Goal: Task Accomplishment & Management: Use online tool/utility

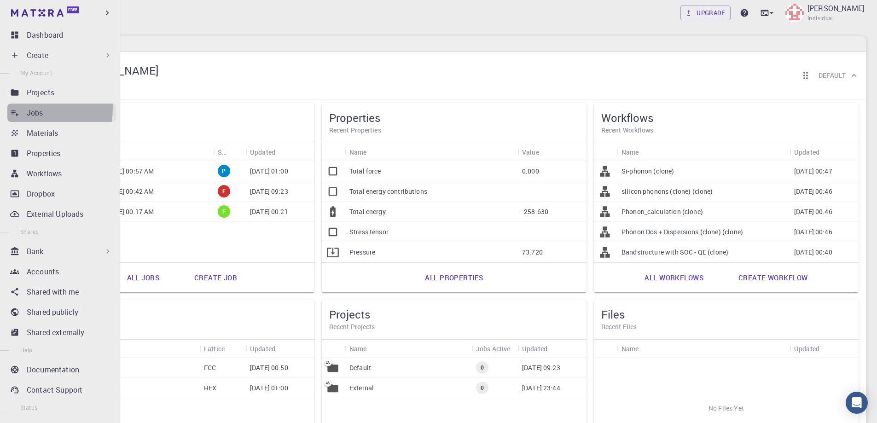
click at [22, 108] on link "Jobs" at bounding box center [61, 113] width 109 height 18
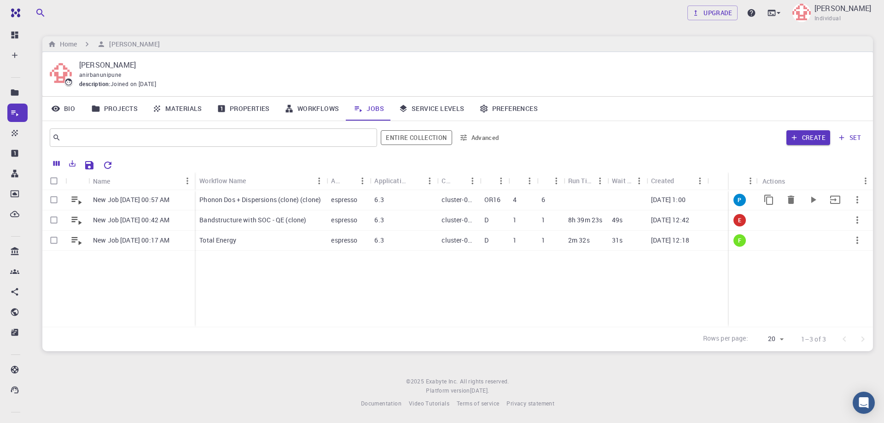
click at [245, 200] on p "Phonon Dos + Dispersions (clone) (clone)" at bounding box center [260, 199] width 122 height 9
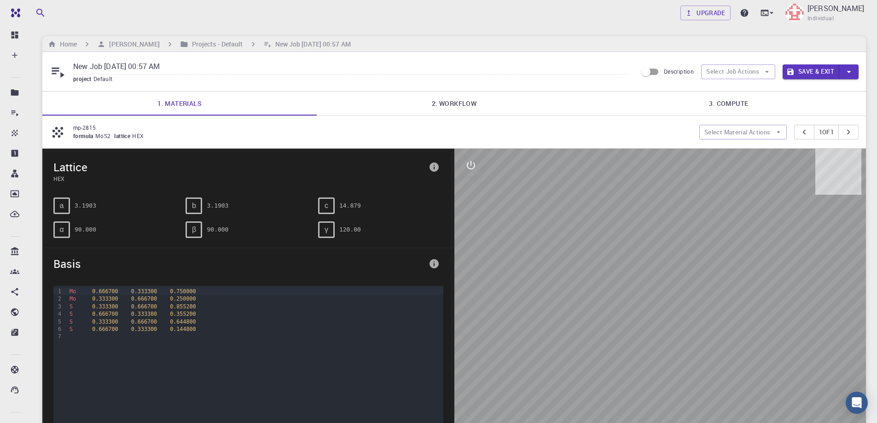
click at [462, 100] on link "2. Workflow" at bounding box center [454, 104] width 274 height 24
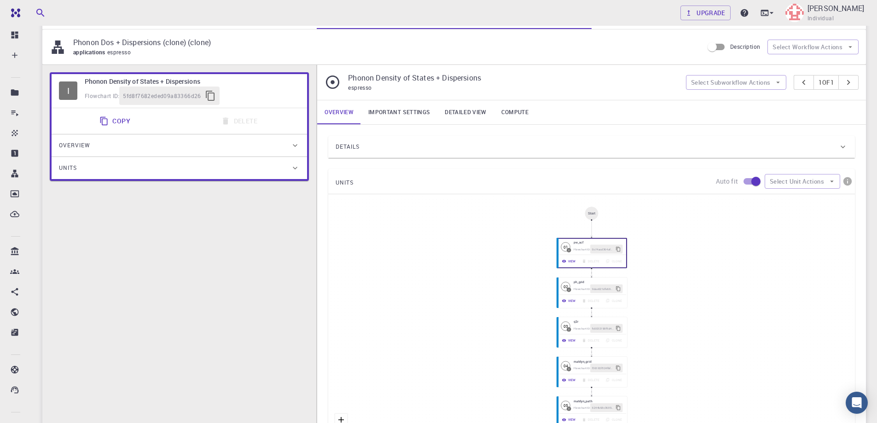
scroll to position [46, 0]
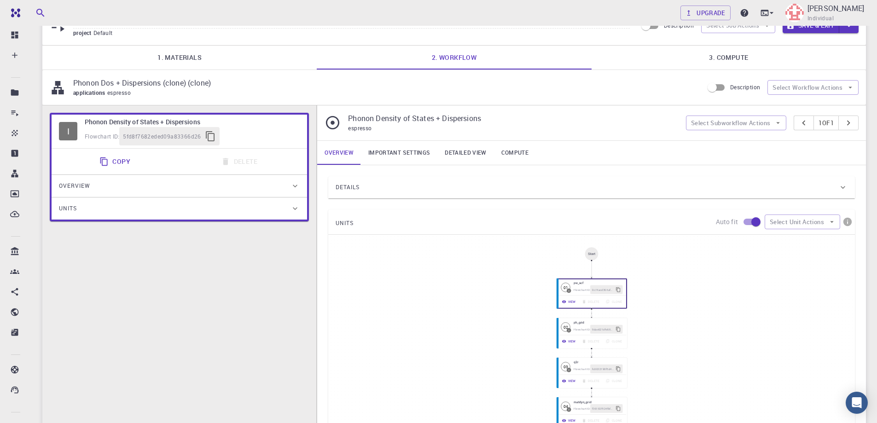
click at [416, 185] on div "Details" at bounding box center [587, 187] width 503 height 15
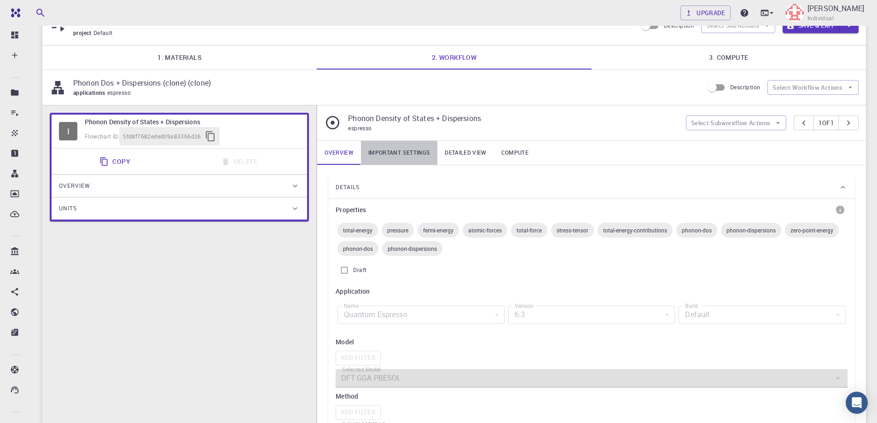
click at [413, 151] on link "Important settings" at bounding box center [399, 153] width 76 height 24
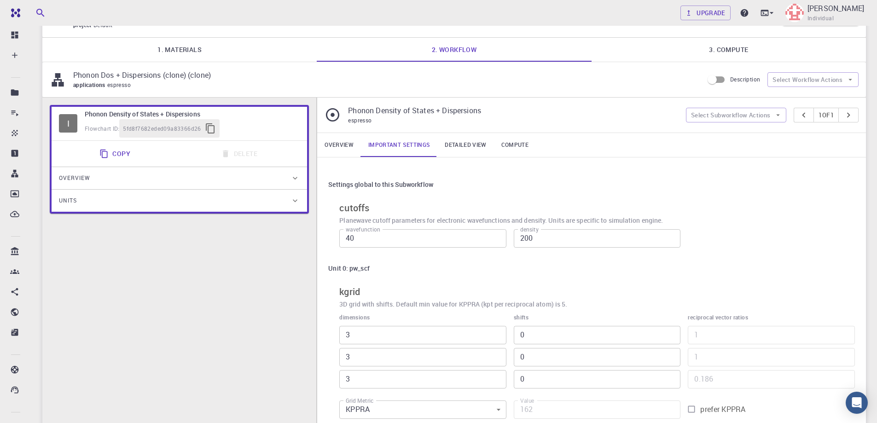
scroll to position [0, 0]
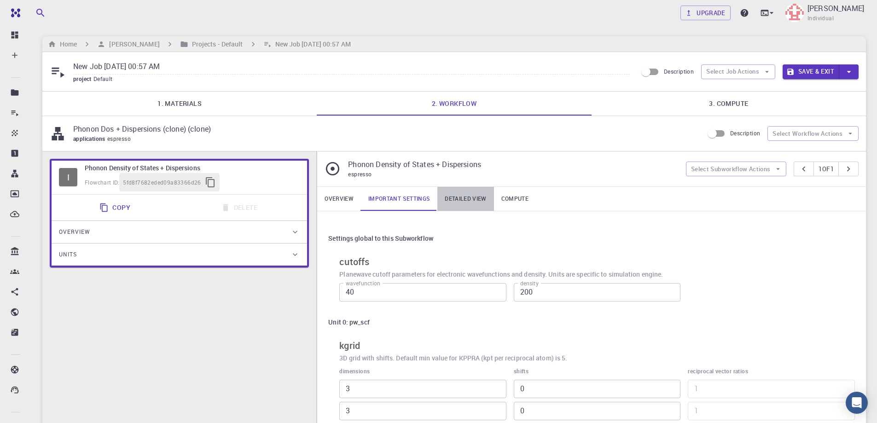
click at [473, 196] on link "Detailed view" at bounding box center [465, 199] width 56 height 24
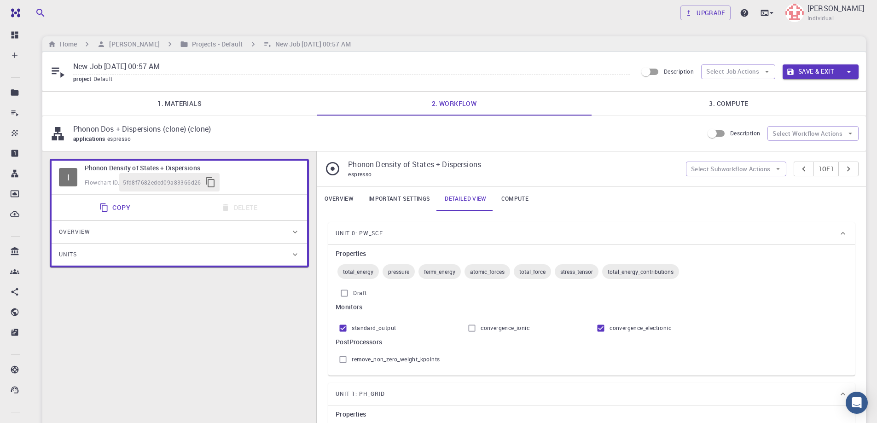
click at [516, 195] on link "Compute" at bounding box center [515, 199] width 42 height 24
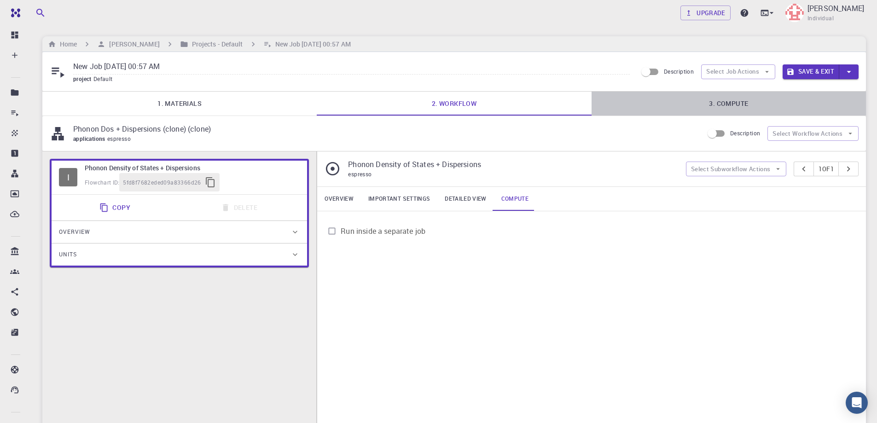
click at [679, 99] on link "3. Compute" at bounding box center [729, 104] width 274 height 24
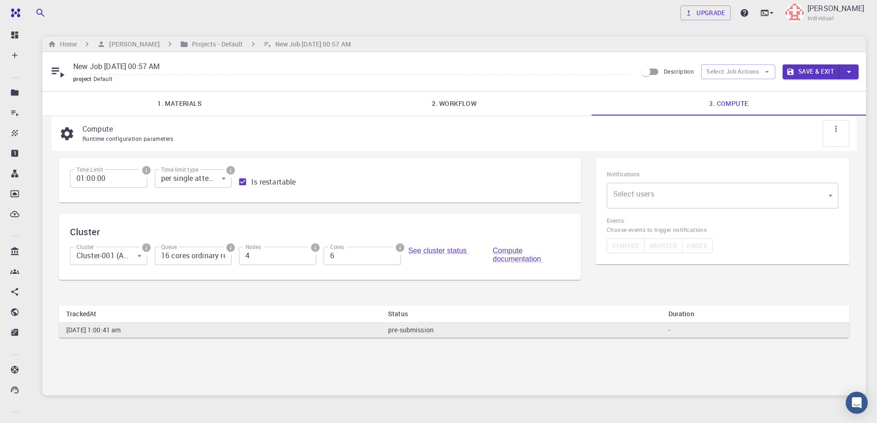
click at [136, 258] on body "Free Dashboard Create New Job New Material Create Material Upload File Import f…" at bounding box center [438, 233] width 877 height 467
click at [131, 284] on li "Cluster-001 (AWS)" at bounding box center [108, 282] width 77 height 17
click at [326, 286] on div "Time Limit 01:00:00 Time Limit Time limit type per single attempt 0 Time limit …" at bounding box center [320, 224] width 522 height 133
click at [814, 71] on button "Save & Exit" at bounding box center [811, 71] width 57 height 15
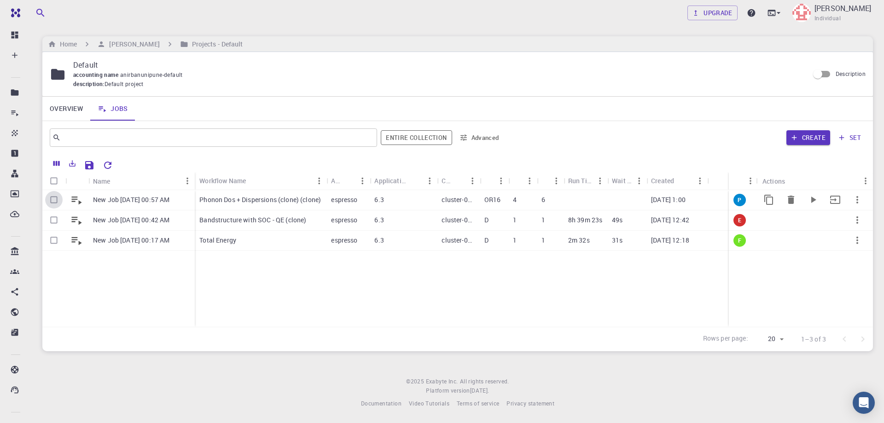
click at [52, 199] on input "Select row" at bounding box center [53, 199] width 17 height 17
checkbox input "true"
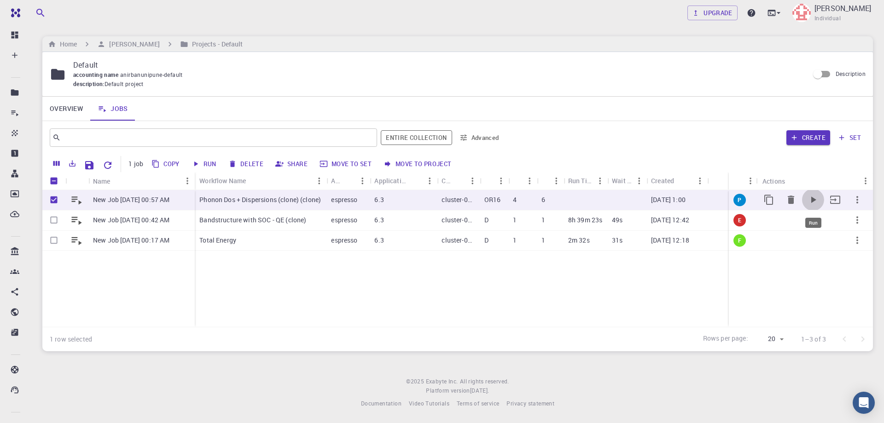
click at [810, 198] on icon "Run" at bounding box center [812, 199] width 11 height 11
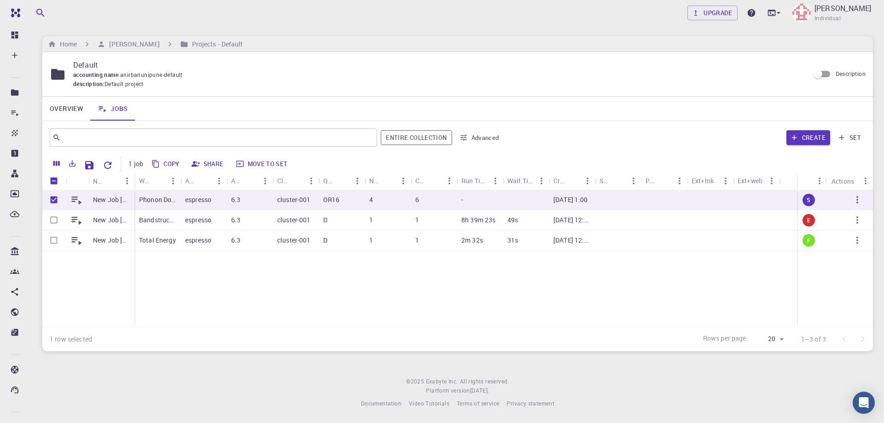
click at [232, 287] on div "New Job [DATE] 00:57 AM New Job [DATE] 00:42 AM New Job [DATE] 00:17 AM Phonon …" at bounding box center [457, 258] width 830 height 137
click at [482, 75] on div "accounting name anirbanunipune-default" at bounding box center [437, 74] width 728 height 9
click at [54, 200] on input "Unselect row" at bounding box center [53, 199] width 17 height 17
checkbox input "false"
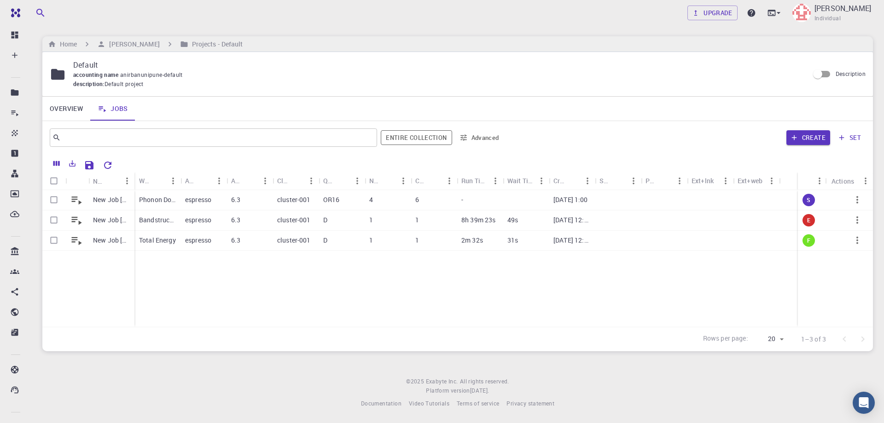
click at [294, 290] on div "New Job [DATE] 00:57 AM New Job [DATE] 00:42 AM New Job [DATE] 00:17 AM Phonon …" at bounding box center [457, 258] width 830 height 137
click at [602, 141] on div "Create set" at bounding box center [686, 138] width 359 height 22
click at [52, 219] on input "Select row" at bounding box center [53, 219] width 17 height 17
checkbox input "true"
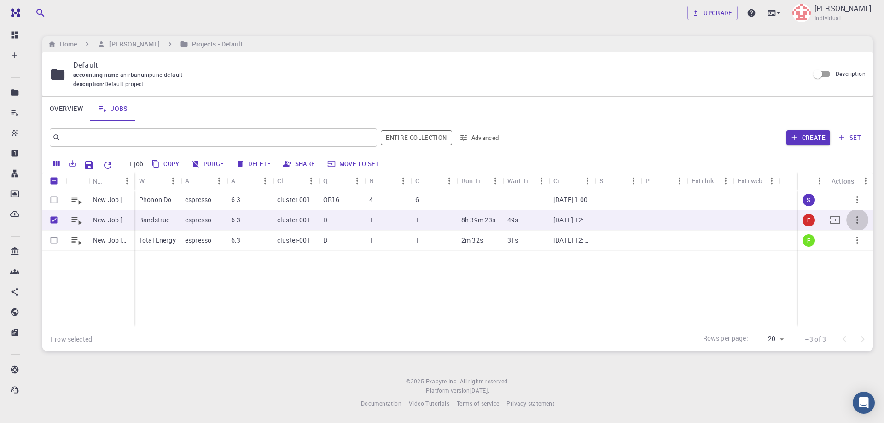
click at [855, 217] on icon "button" at bounding box center [857, 220] width 11 height 11
click at [857, 251] on span "Delete" at bounding box center [854, 255] width 16 height 9
checkbox input "false"
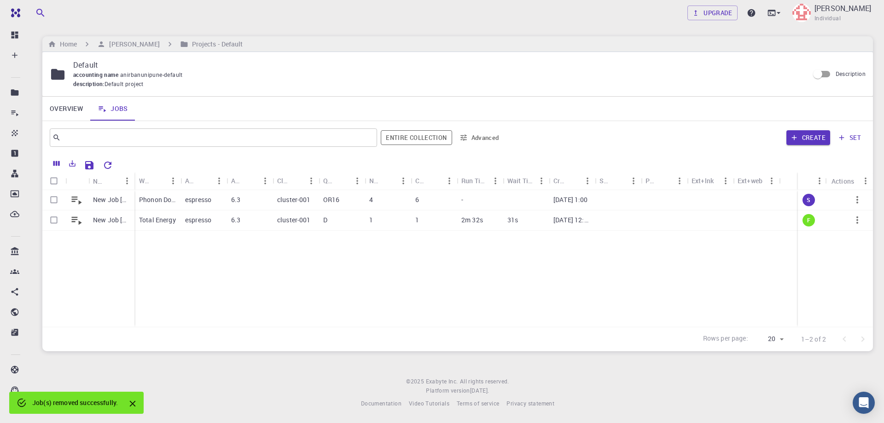
click at [273, 274] on div "New Job [DATE] 00:57 AM New Job [DATE] 00:17 AM Phonon Dos + Dispersions (clone…" at bounding box center [457, 258] width 830 height 137
click at [53, 220] on input "Select row" at bounding box center [53, 219] width 17 height 17
checkbox input "true"
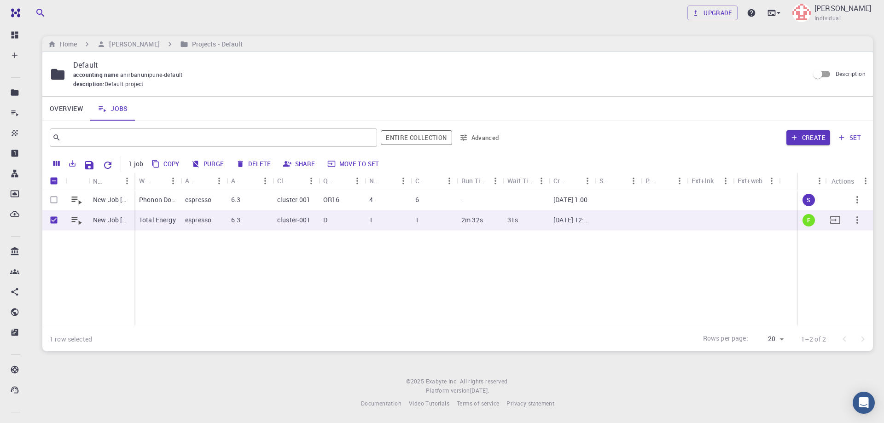
click at [856, 220] on icon "button" at bounding box center [857, 220] width 11 height 11
click at [859, 255] on span "Delete" at bounding box center [854, 258] width 16 height 9
checkbox input "false"
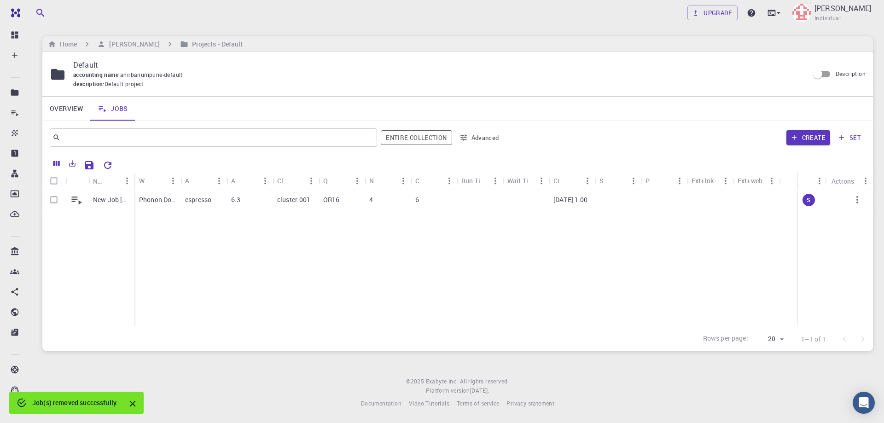
click at [237, 276] on div "New Job [DATE] 00:57 AM Phonon Dos + Dispersions (clone) (clone) espresso 6.3 c…" at bounding box center [457, 258] width 830 height 137
click at [388, 248] on div "New Job [DATE] 00:57 AM Phonon Dos + Dispersions (clone) (clone) espresso 6.3 c…" at bounding box center [457, 258] width 830 height 137
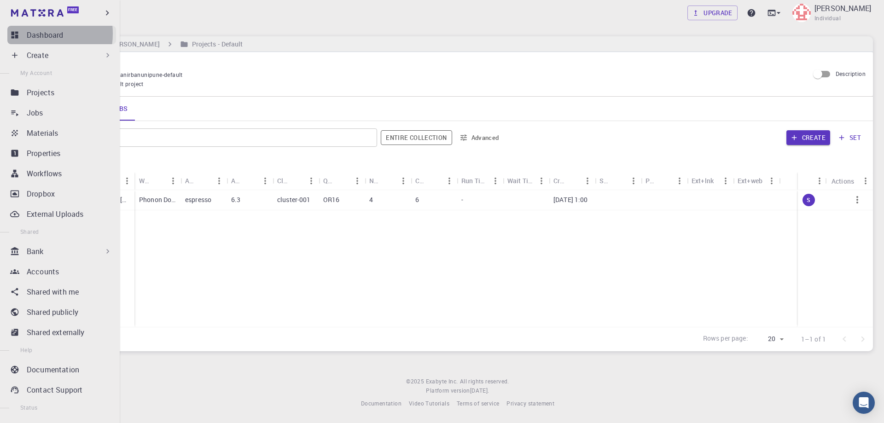
click at [34, 34] on p "Dashboard" at bounding box center [45, 34] width 36 height 11
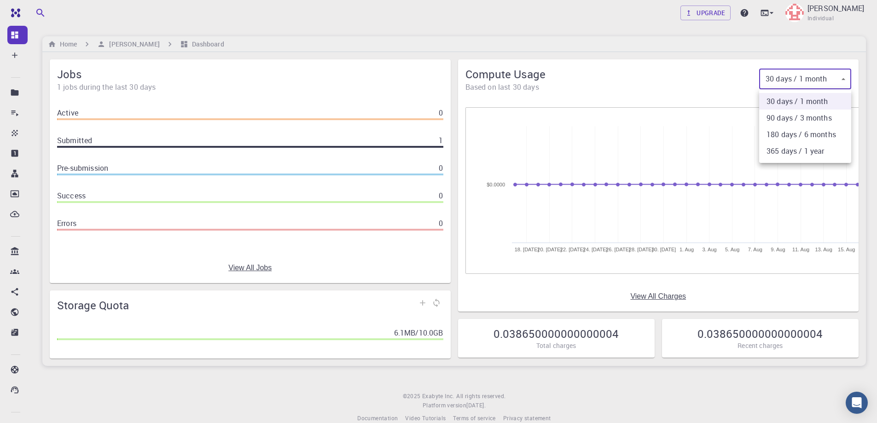
click at [841, 77] on body "Free Dashboard Create New Job New Material Create Material Upload File Import f…" at bounding box center [438, 219] width 877 height 438
click at [594, 54] on div at bounding box center [438, 211] width 877 height 423
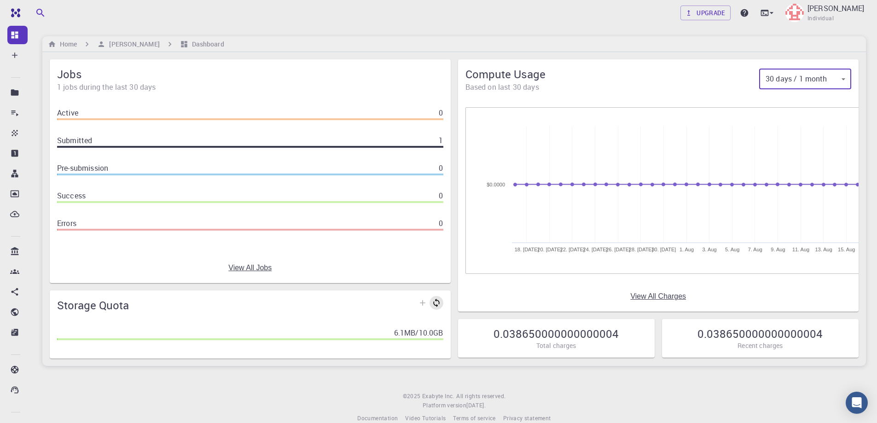
click at [435, 303] on link at bounding box center [436, 303] width 14 height 14
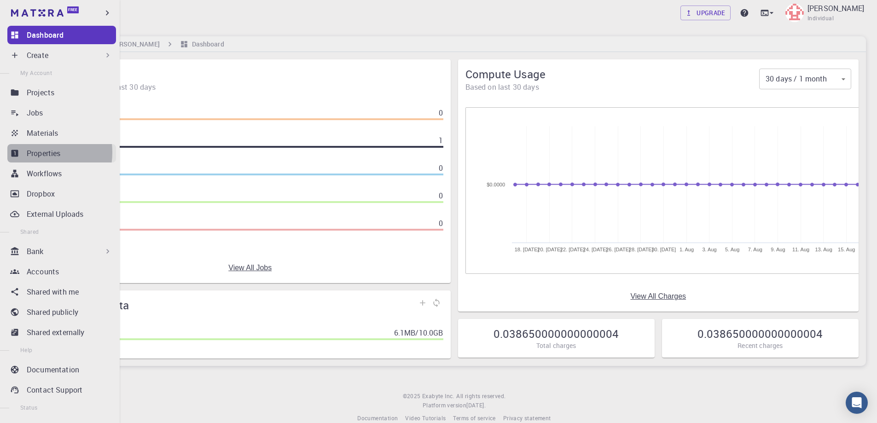
click at [29, 152] on p "Properties" at bounding box center [44, 153] width 34 height 11
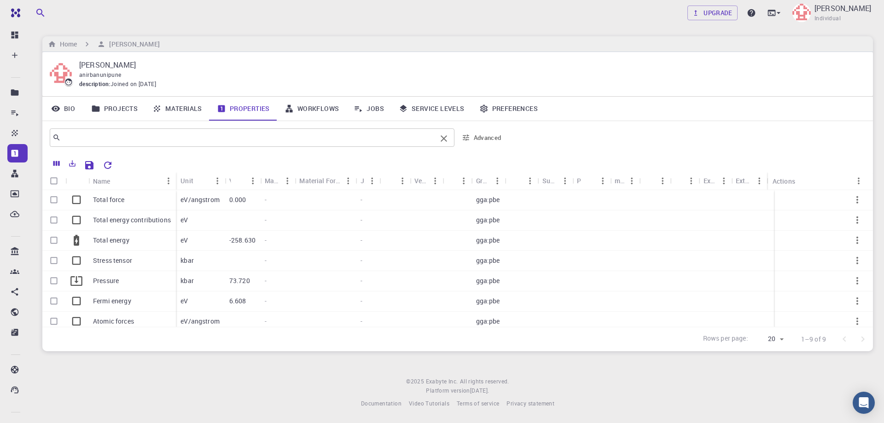
click at [206, 139] on input "text" at bounding box center [249, 137] width 376 height 13
type input "phonon"
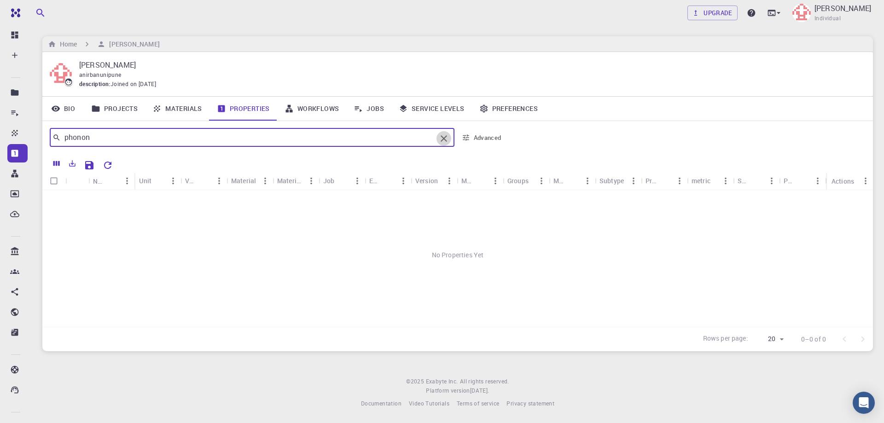
click at [441, 137] on icon "Clear" at bounding box center [444, 138] width 6 height 6
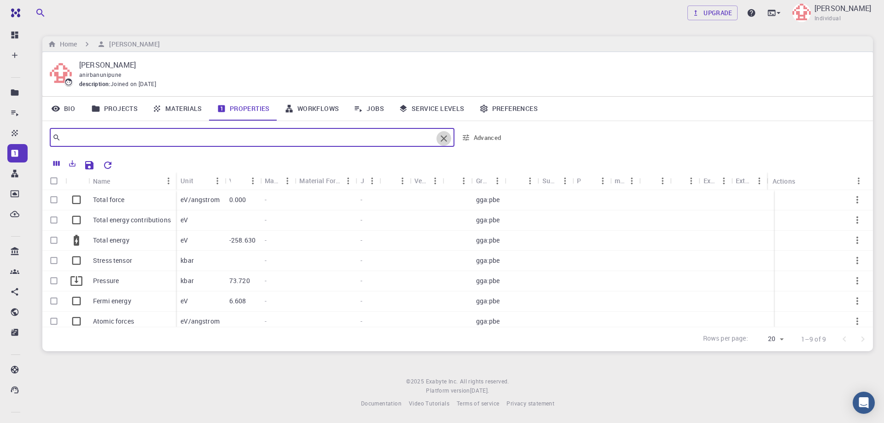
click at [444, 137] on icon "Clear" at bounding box center [443, 138] width 11 height 11
click at [53, 137] on icon at bounding box center [56, 137] width 8 height 8
click at [112, 138] on input "text" at bounding box center [249, 137] width 376 height 13
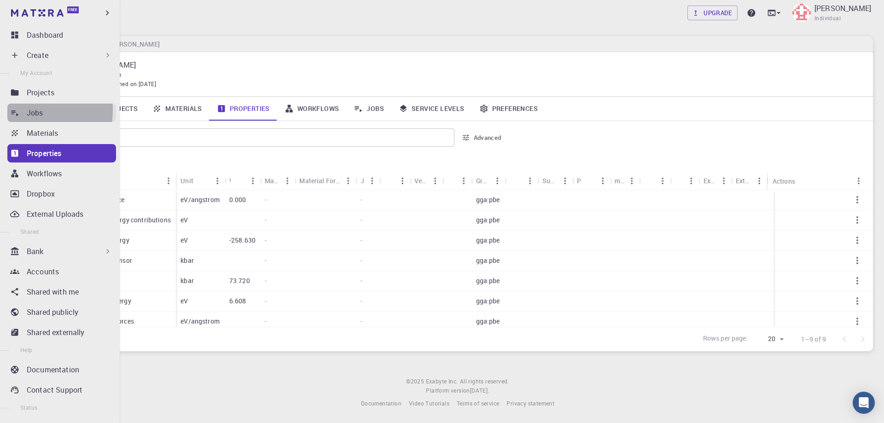
click at [20, 110] on link "Jobs" at bounding box center [61, 113] width 109 height 18
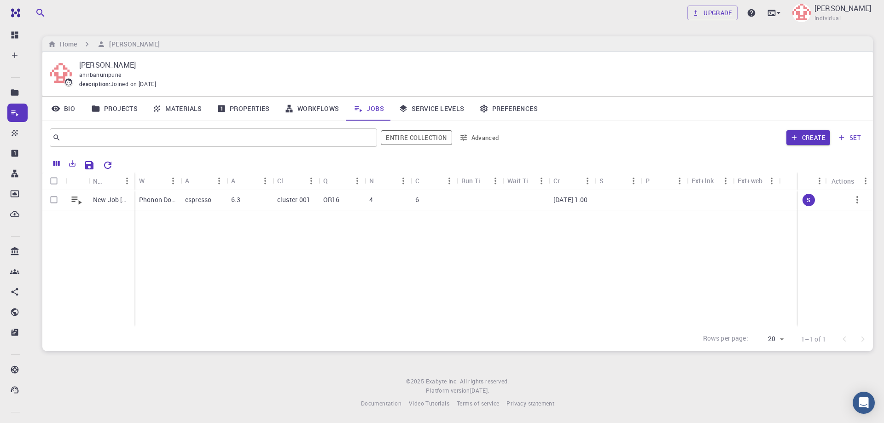
click at [540, 43] on div "Home [PERSON_NAME]" at bounding box center [457, 44] width 830 height 16
click at [536, 50] on div "Home [PERSON_NAME]" at bounding box center [457, 44] width 830 height 16
click at [720, 46] on div "Home [PERSON_NAME]" at bounding box center [457, 44] width 830 height 16
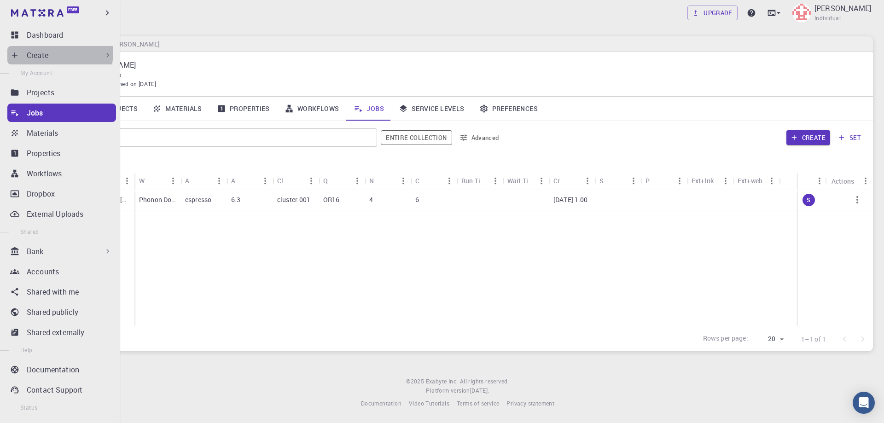
click at [43, 52] on p "Create" at bounding box center [38, 55] width 22 height 11
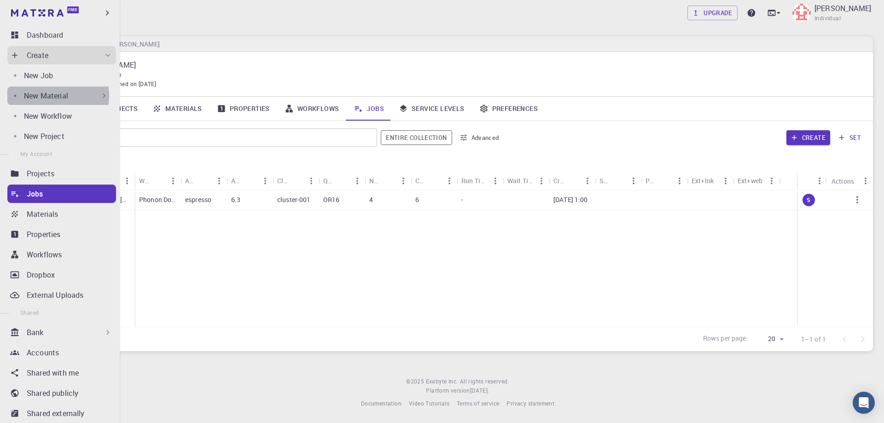
click at [51, 95] on p "New Material" at bounding box center [46, 95] width 44 height 11
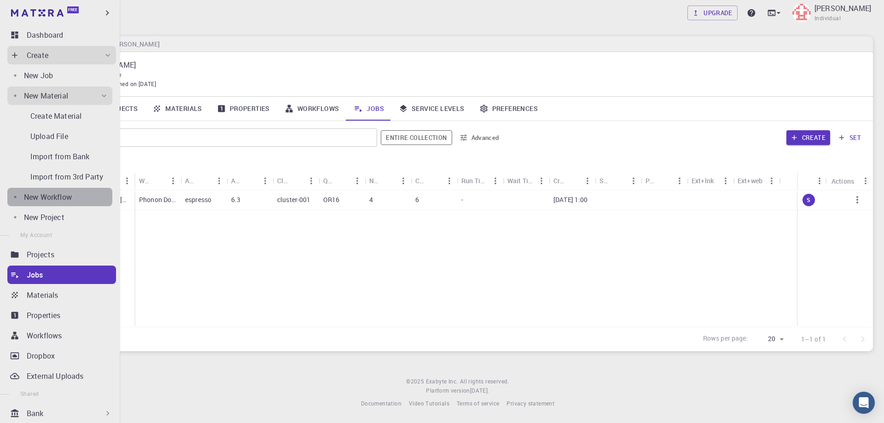
click at [68, 195] on p "New Workflow" at bounding box center [48, 196] width 48 height 11
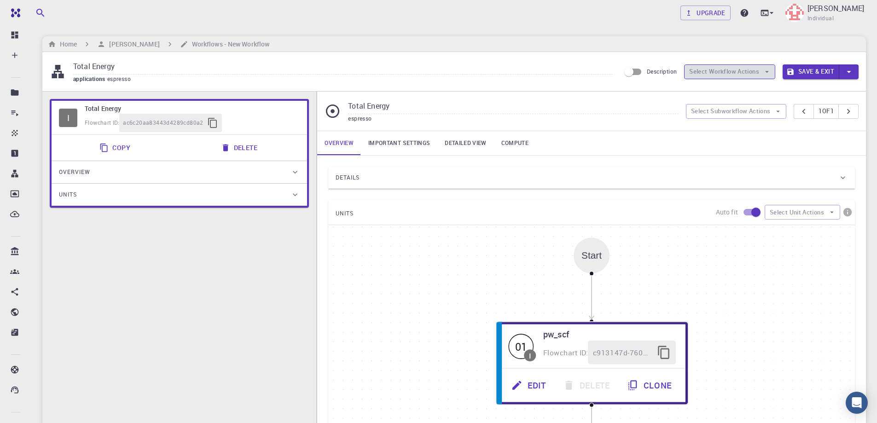
click at [763, 72] on icon "button" at bounding box center [767, 72] width 8 height 8
click at [741, 89] on span "Toggle relaxation" at bounding box center [737, 90] width 59 height 9
type input "Variable-cell Relaxation"
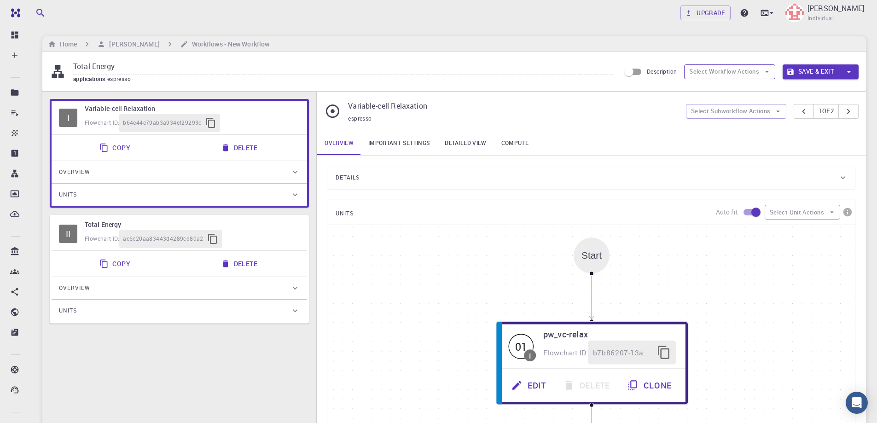
click at [766, 73] on icon "button" at bounding box center [767, 72] width 8 height 8
click at [752, 112] on span "Toggle multi-material" at bounding box center [739, 111] width 63 height 9
click at [239, 265] on button "Delete" at bounding box center [239, 264] width 49 height 18
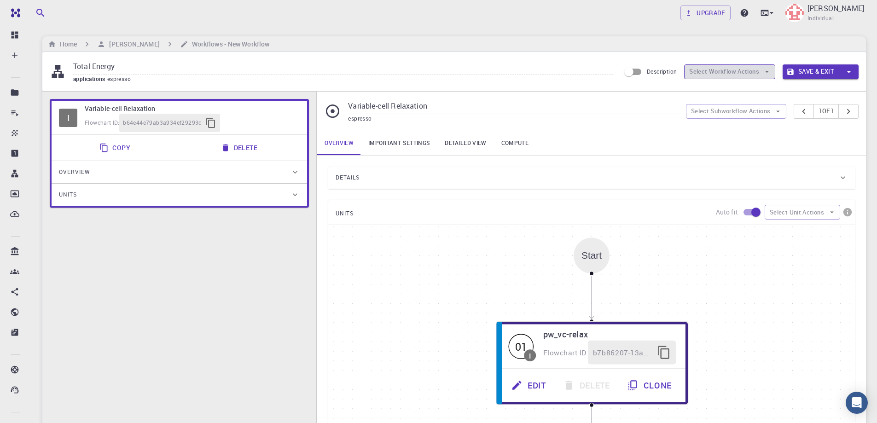
click at [769, 75] on icon "button" at bounding box center [767, 72] width 8 height 8
click at [774, 110] on icon at bounding box center [773, 115] width 16 height 16
click at [765, 70] on icon "button" at bounding box center [767, 72] width 8 height 8
click at [765, 89] on icon at bounding box center [763, 94] width 16 height 16
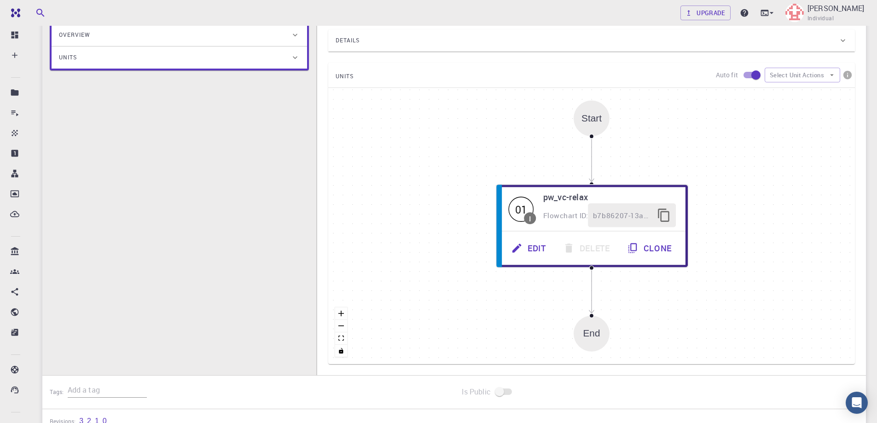
scroll to position [128, 0]
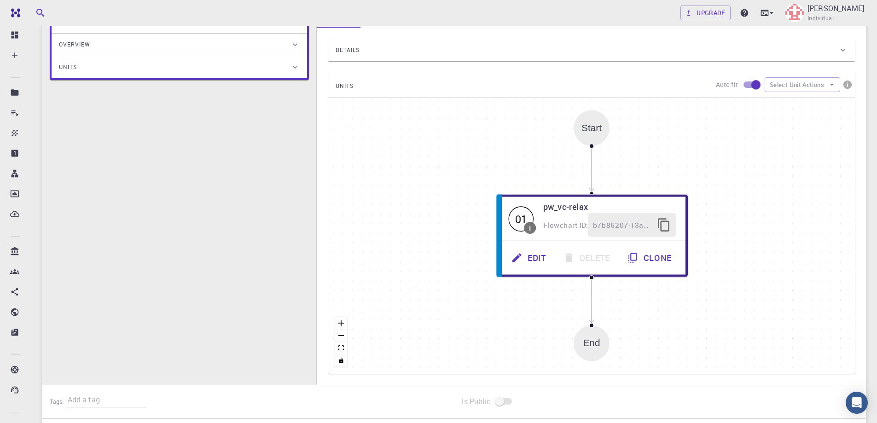
click at [470, 199] on div "Start 01 I pw_vc-relax Flowchart ID: b7b86207-13a5-481e-97c2-63af32987b15 Edit …" at bounding box center [591, 236] width 527 height 276
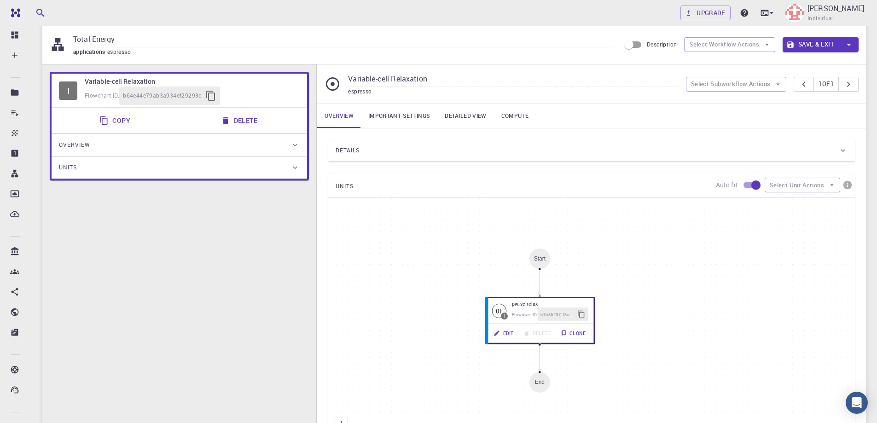
scroll to position [0, 0]
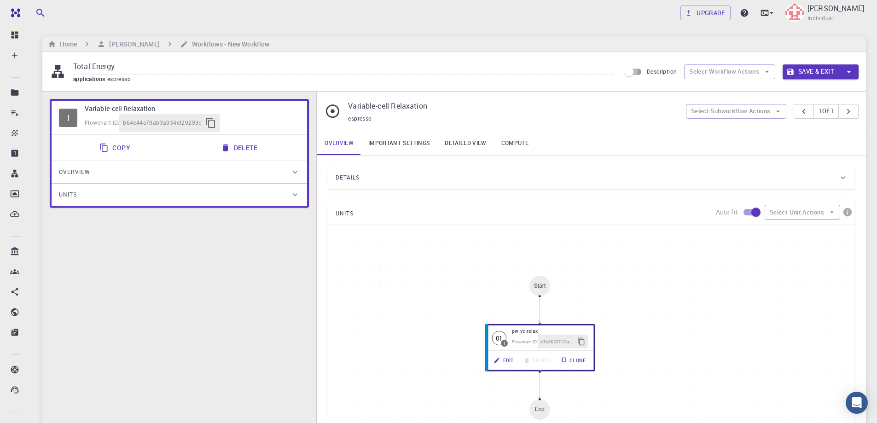
click at [636, 71] on input "Description" at bounding box center [629, 71] width 52 height 17
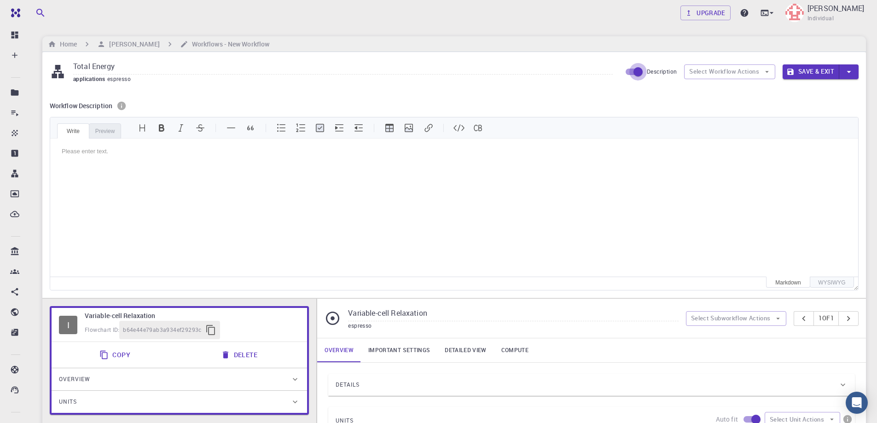
click at [630, 72] on input "Description" at bounding box center [638, 71] width 52 height 17
checkbox input "false"
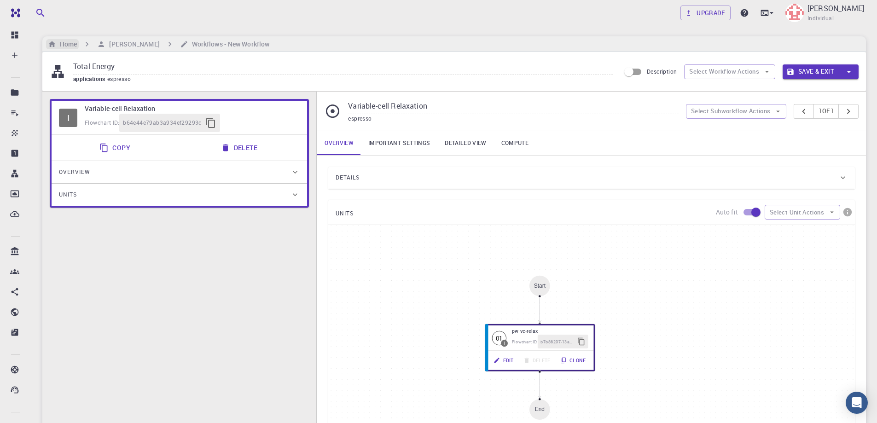
click at [61, 43] on h6 "Home" at bounding box center [66, 44] width 21 height 10
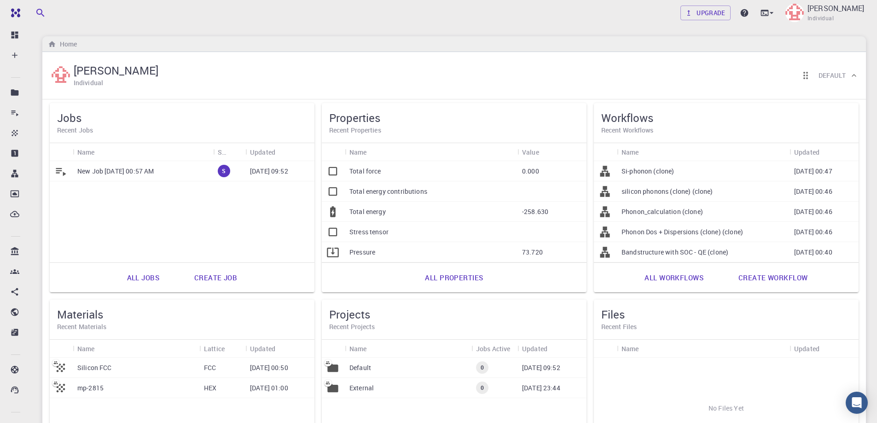
click at [184, 44] on div "Home" at bounding box center [454, 44] width 824 height 16
click at [186, 229] on div "New Job [DATE] 00:57 AM S [DATE] 09:52" at bounding box center [182, 211] width 265 height 101
click at [364, 133] on h6 "Recent Properties" at bounding box center [454, 130] width 250 height 10
click at [327, 21] on div "Upgrade [PERSON_NAME] Individual" at bounding box center [454, 13] width 846 height 24
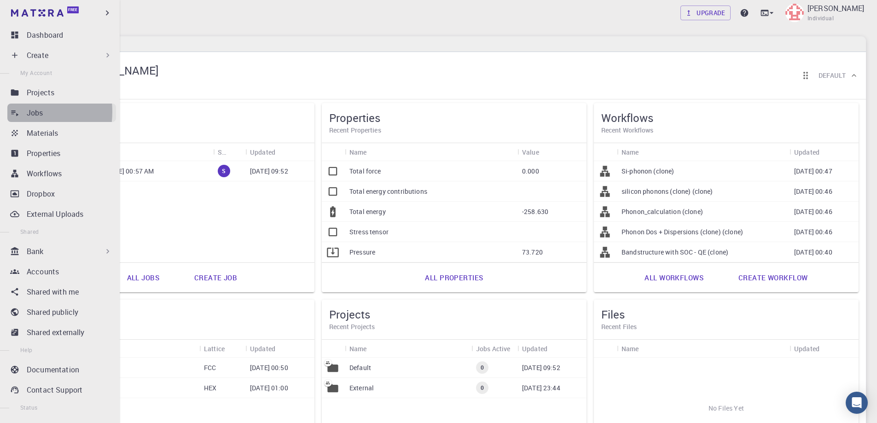
click at [16, 112] on icon at bounding box center [14, 112] width 9 height 9
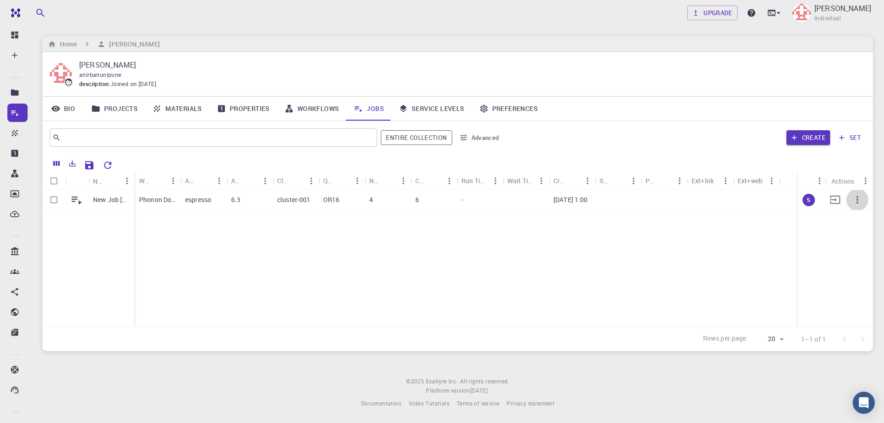
click at [859, 201] on icon "button" at bounding box center [857, 199] width 11 height 11
click at [656, 266] on div at bounding box center [442, 211] width 884 height 423
click at [53, 198] on input "Select row" at bounding box center [53, 199] width 17 height 17
checkbox input "true"
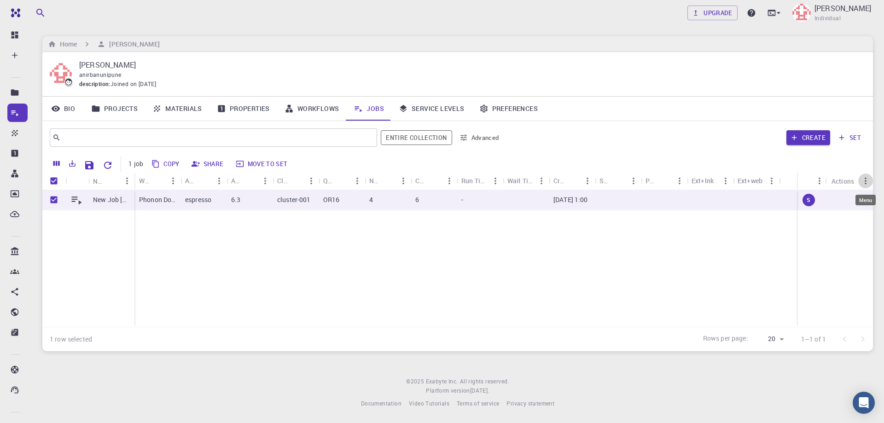
click at [866, 180] on icon "Menu" at bounding box center [865, 181] width 10 height 10
click at [634, 262] on div "New Job [DATE] 00:57 AM Phonon Dos + Dispersions (clone) (clone) espresso 6.3 c…" at bounding box center [457, 258] width 830 height 137
click at [859, 202] on icon "button" at bounding box center [857, 199] width 11 height 11
click at [638, 268] on div at bounding box center [442, 211] width 884 height 423
click at [78, 203] on icon at bounding box center [76, 199] width 13 height 13
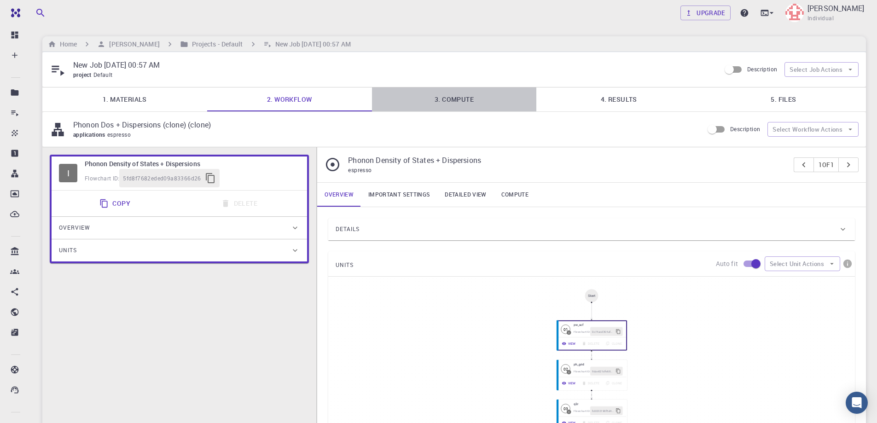
click at [461, 100] on link "3. Compute" at bounding box center [454, 99] width 165 height 24
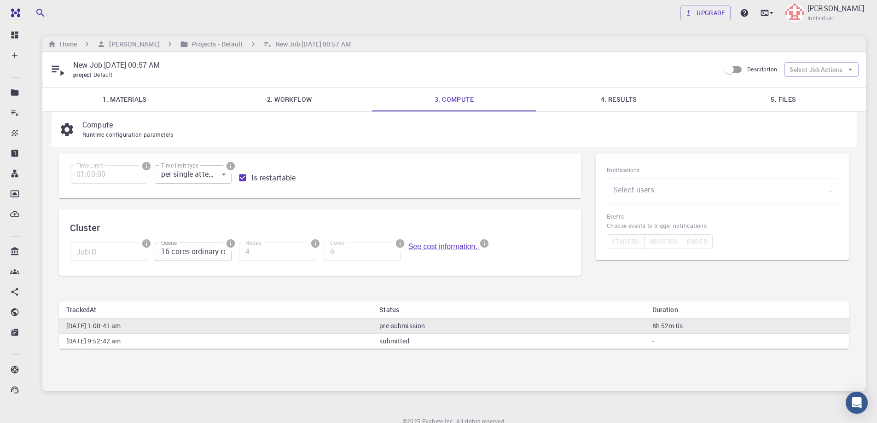
click at [194, 254] on input "16 cores ordinary regular (OR16)" at bounding box center [193, 252] width 77 height 18
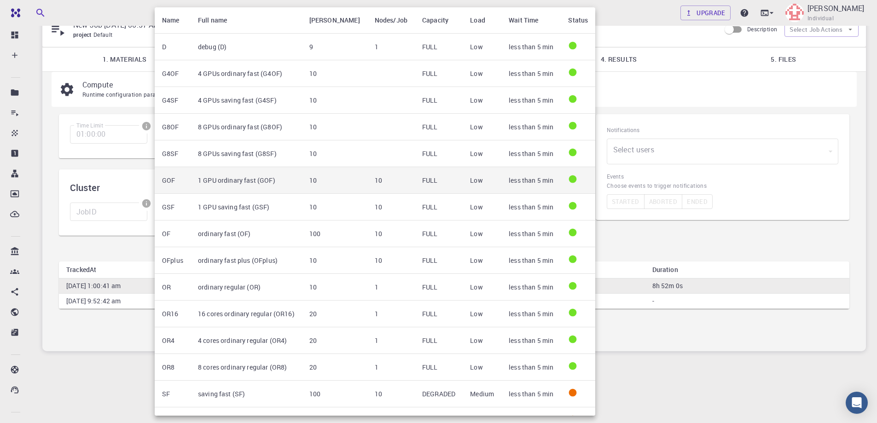
click at [256, 181] on td "1 GPU ordinary fast (GOF)" at bounding box center [246, 180] width 111 height 27
type input "1 GPU ordinary fast (GOF)"
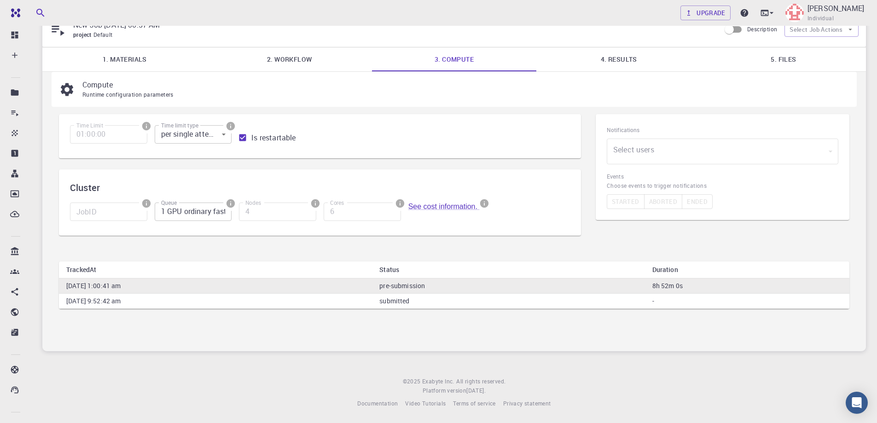
click at [242, 241] on div "Time Limit 01:00:00 Time Limit Time limit type per single attempt 0 Time limit …" at bounding box center [320, 180] width 522 height 133
click at [252, 244] on div "Time Limit 01:00:00 Time Limit Time limit type per single attempt 0 Time limit …" at bounding box center [320, 180] width 522 height 133
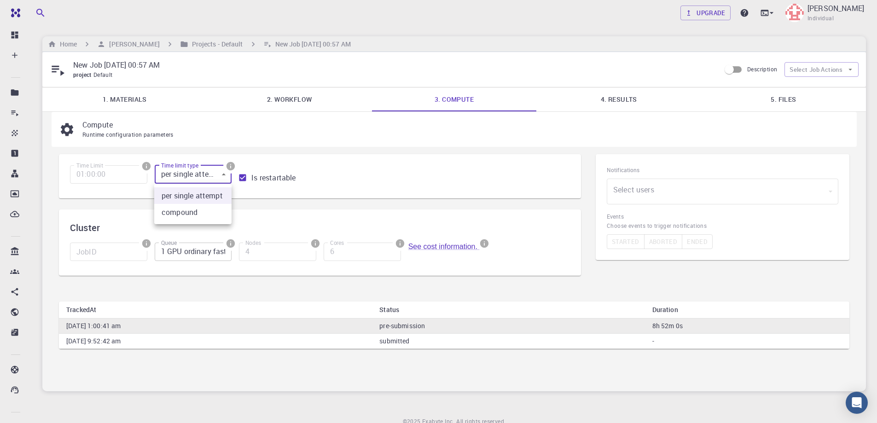
click at [220, 178] on body "Free Dashboard Create New Job New Material Create Material Upload File Import f…" at bounding box center [438, 231] width 877 height 463
click at [337, 204] on div at bounding box center [438, 211] width 877 height 423
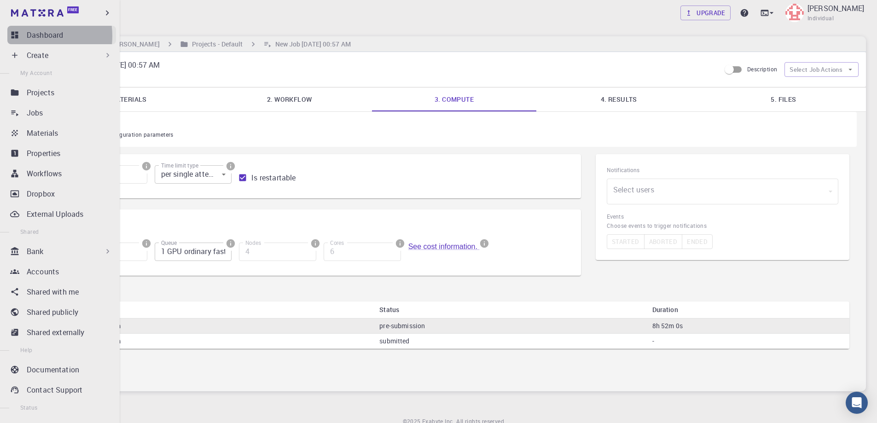
click at [26, 36] on link "Dashboard" at bounding box center [61, 35] width 109 height 18
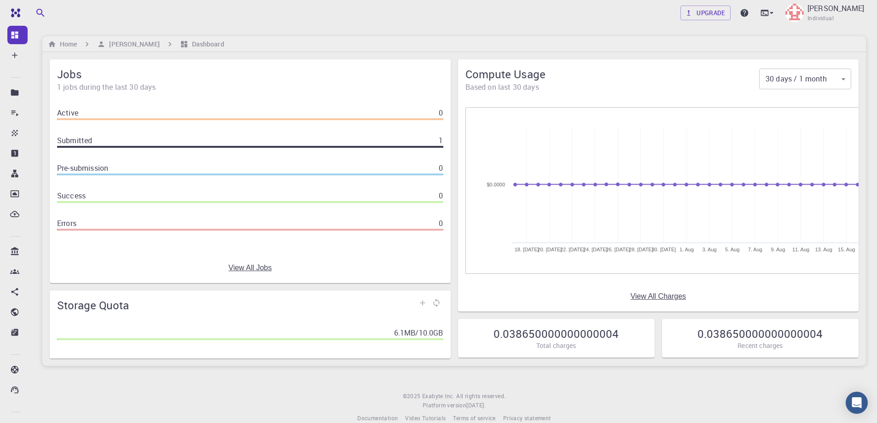
click at [710, 52] on div "Compute Usage Based on last 30 days 30 days / 1 month 30 ​ Created with Highcha…" at bounding box center [655, 182] width 408 height 260
click at [804, 12] on img at bounding box center [794, 13] width 18 height 18
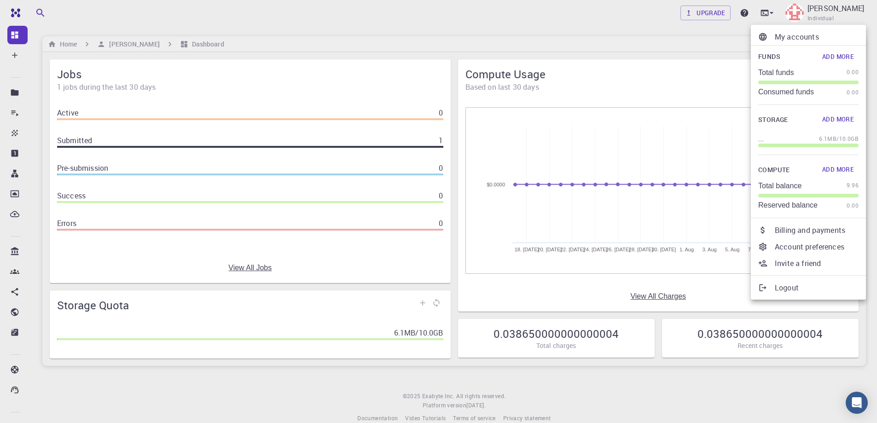
click at [380, 418] on div at bounding box center [438, 211] width 877 height 423
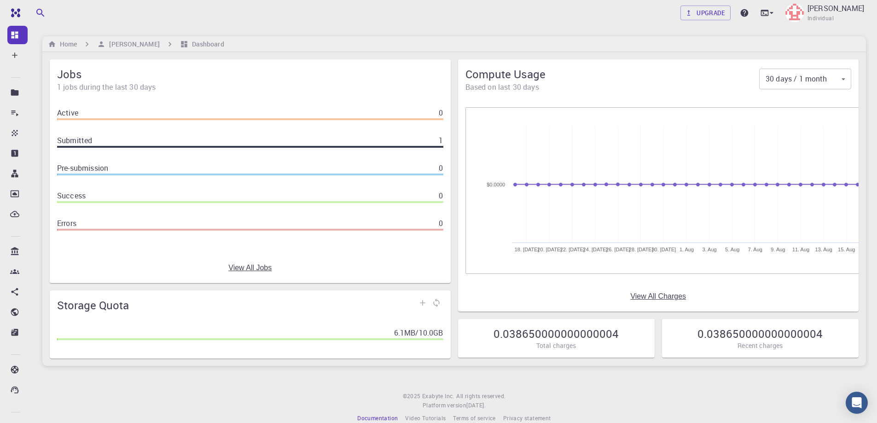
click at [382, 418] on span "Documentation" at bounding box center [377, 417] width 41 height 7
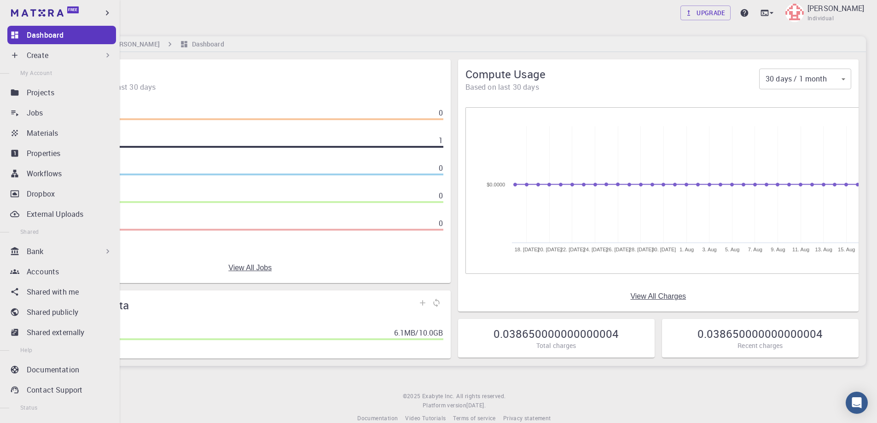
click at [17, 37] on icon at bounding box center [15, 35] width 7 height 7
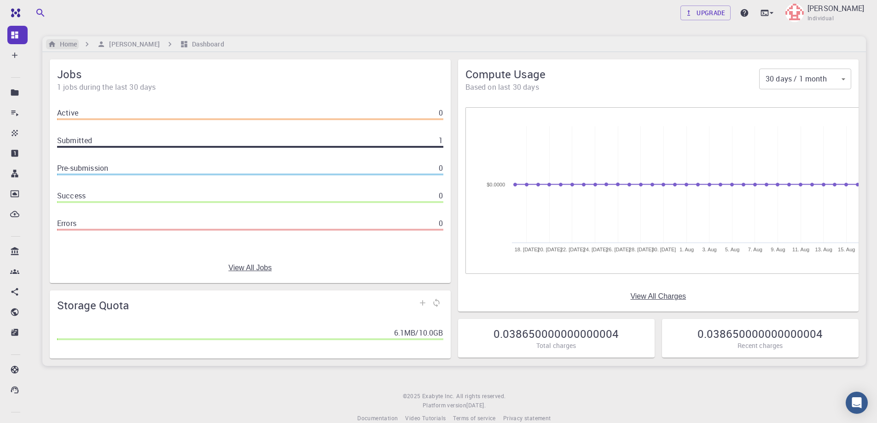
click at [69, 45] on h6 "Home" at bounding box center [66, 44] width 21 height 10
